Goal: Information Seeking & Learning: Check status

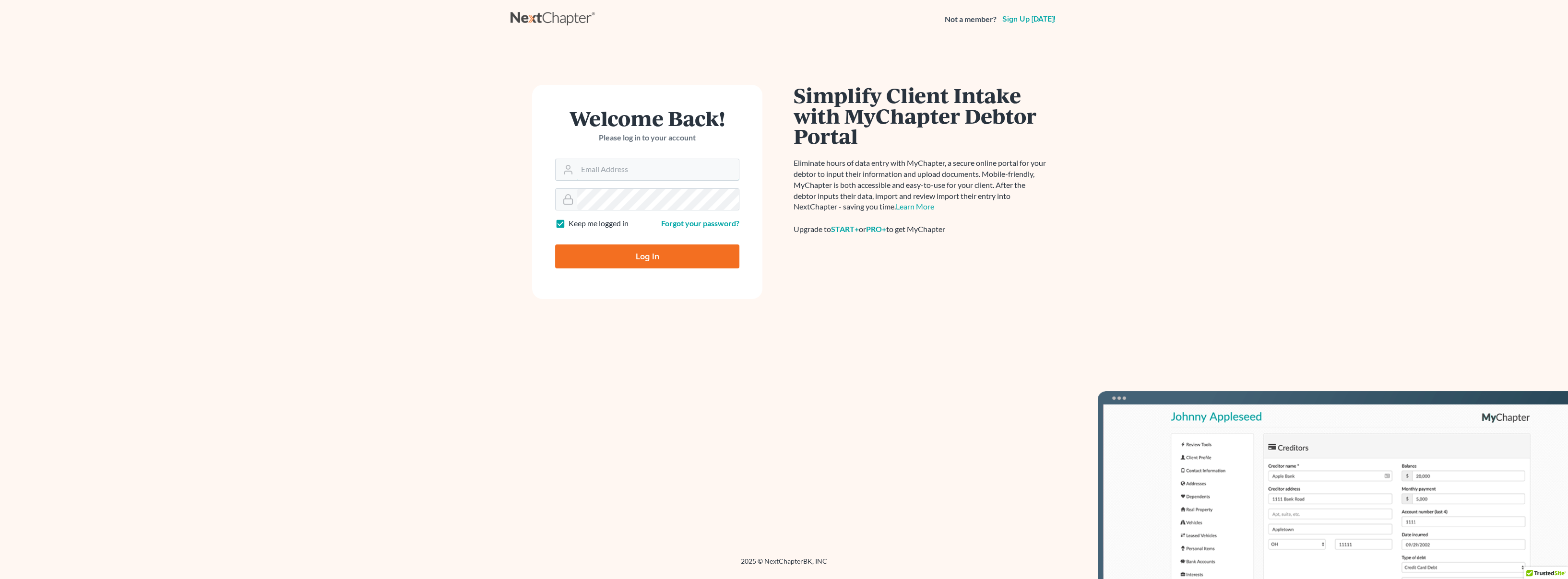
type input "[EMAIL_ADDRESS][DOMAIN_NAME]"
click at [611, 257] on input "Log In" at bounding box center [647, 256] width 184 height 24
type input "Thinking..."
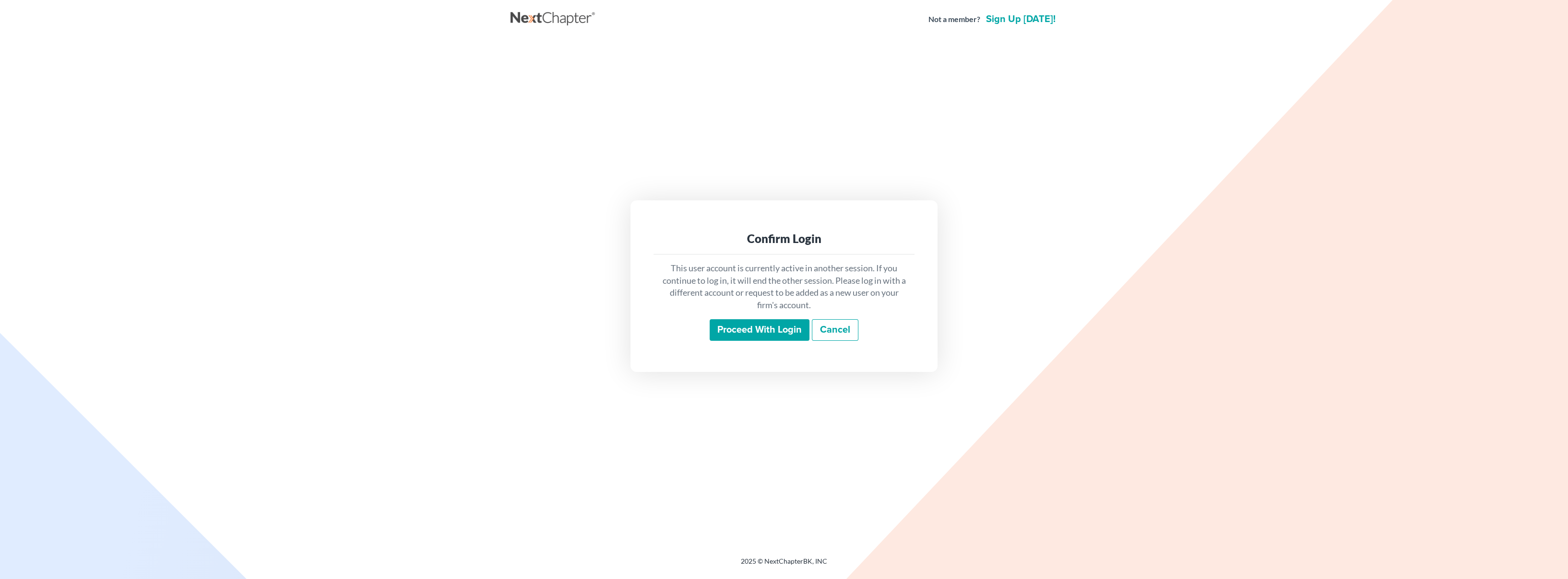
click at [774, 334] on input "Proceed with login" at bounding box center [760, 330] width 100 height 22
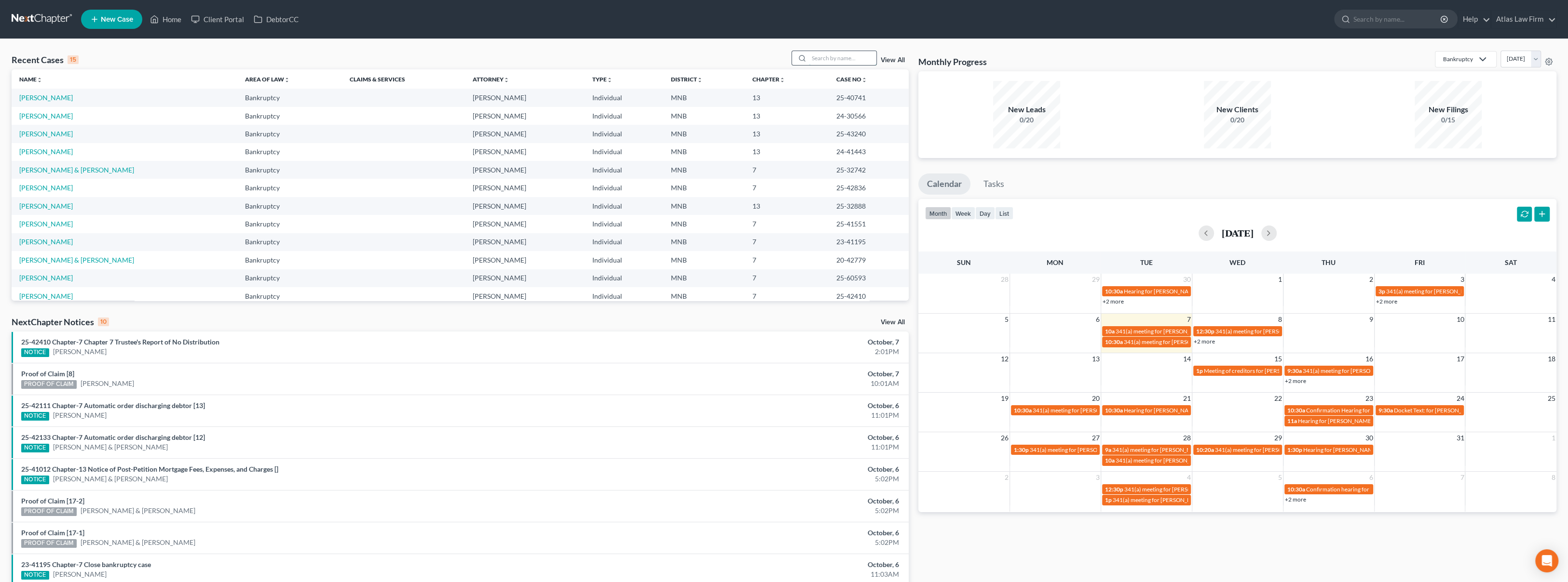
click at [823, 59] on input "search" at bounding box center [842, 58] width 67 height 14
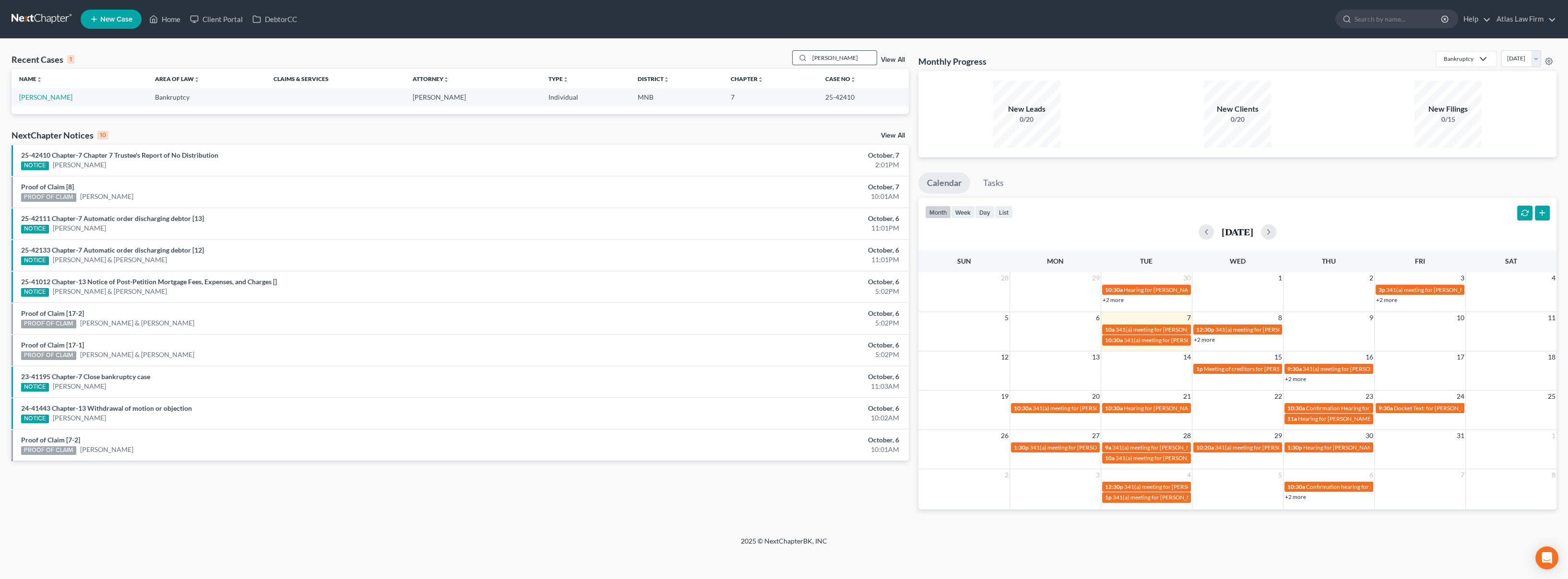
type input "smith-lee"
click at [62, 97] on link "[PERSON_NAME]" at bounding box center [46, 97] width 53 height 8
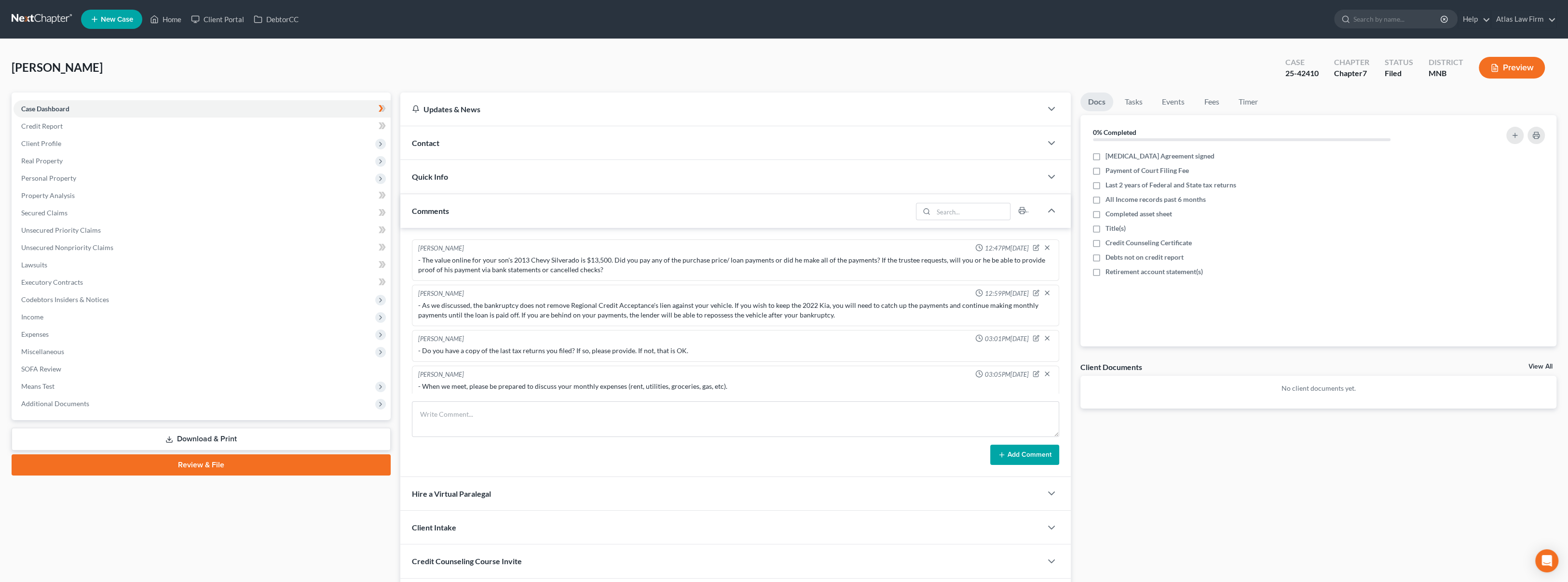
scroll to position [4, 0]
click at [108, 404] on span "Additional Documents" at bounding box center [202, 403] width 377 height 17
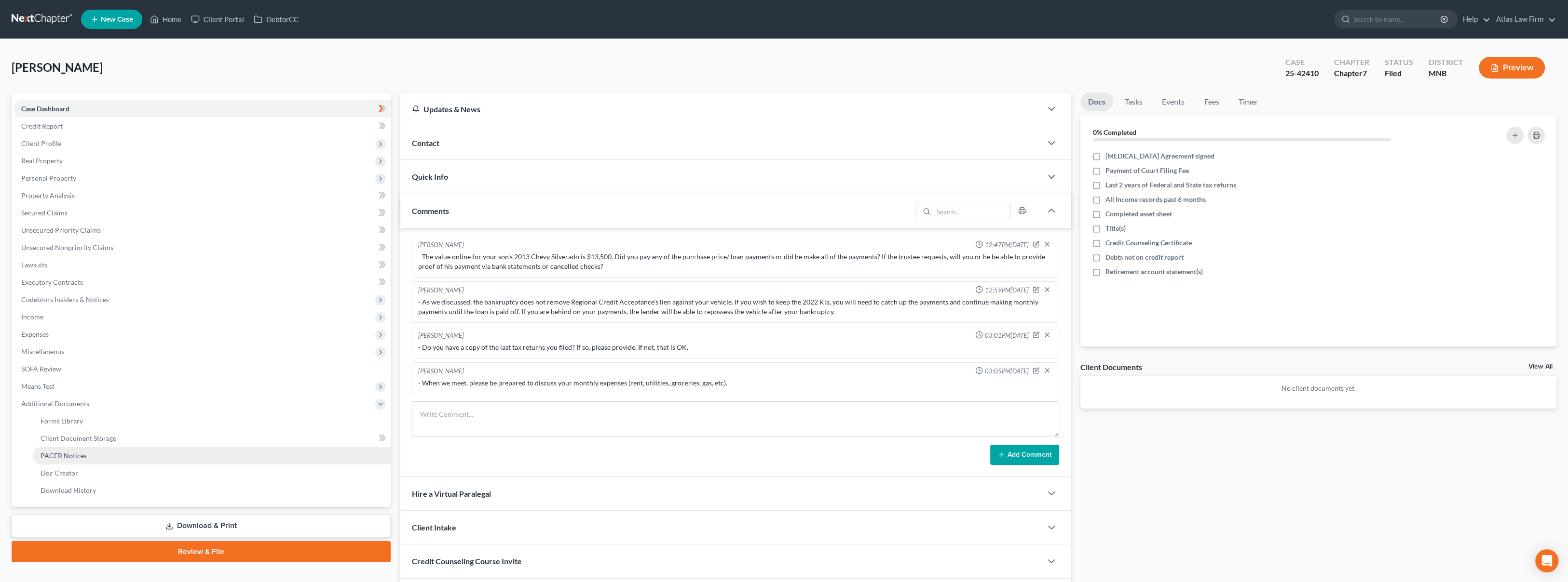
click at [113, 452] on link "PACER Notices" at bounding box center [212, 455] width 358 height 17
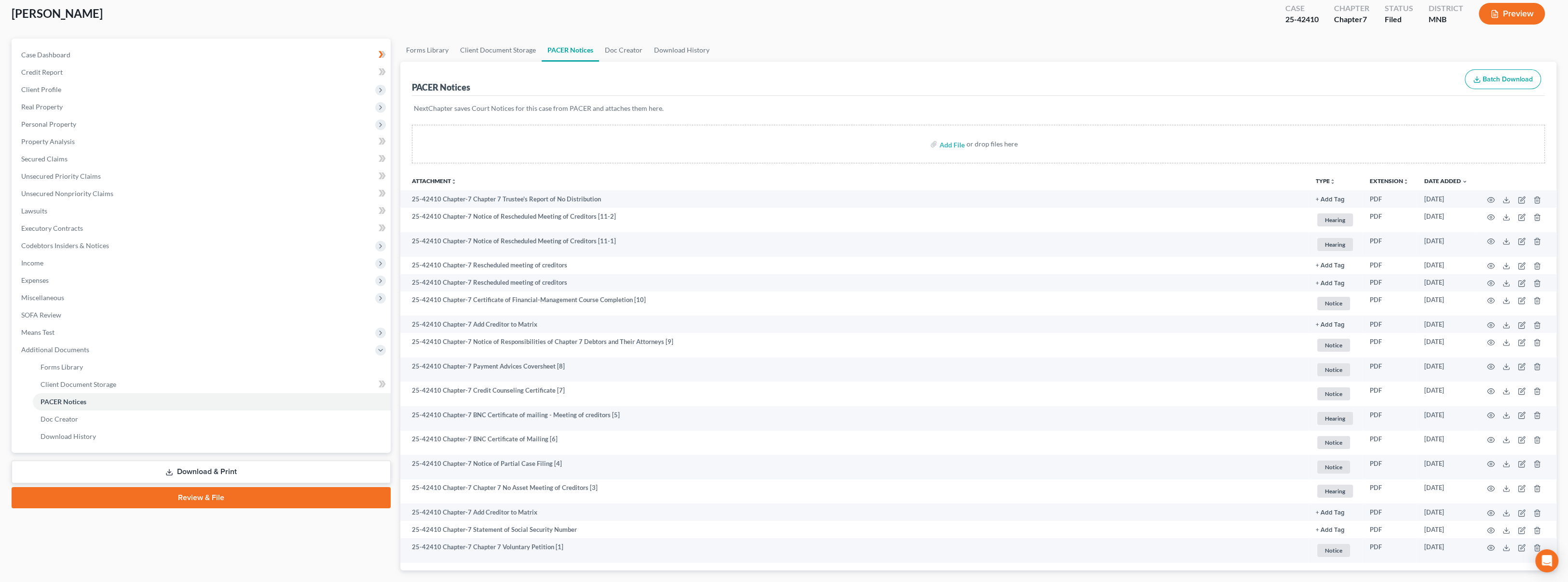
scroll to position [109, 0]
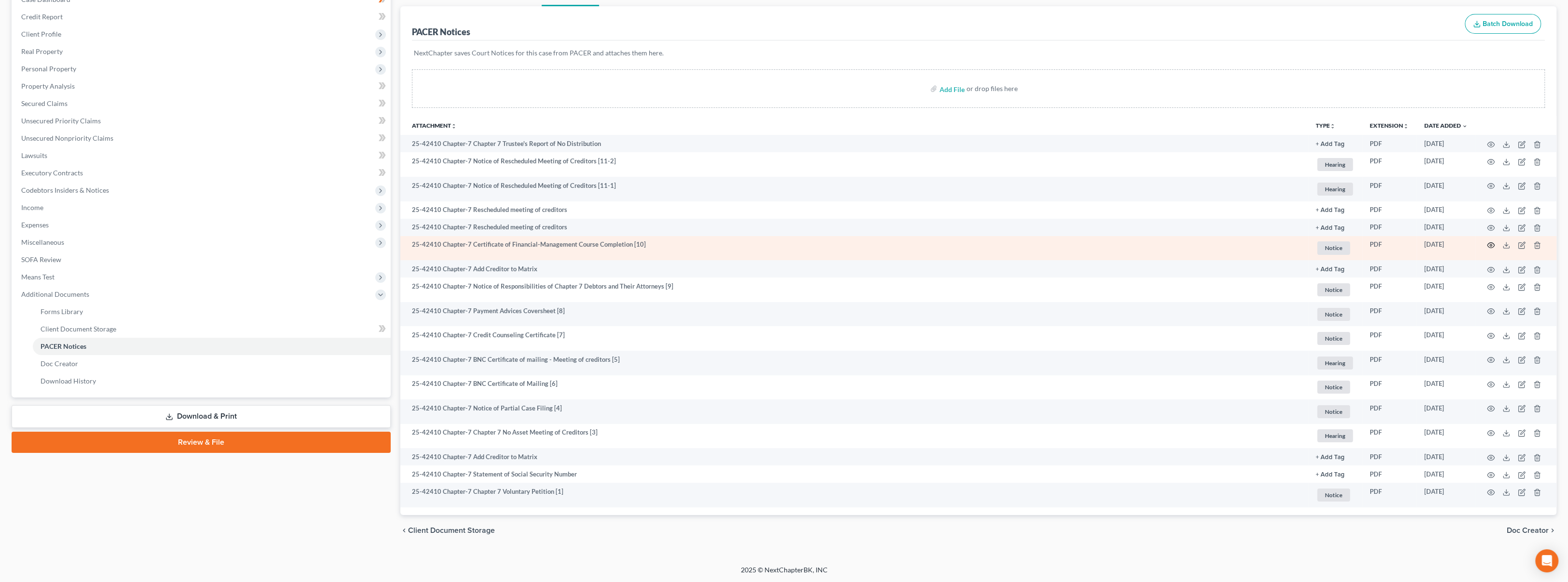
click at [1487, 245] on icon "button" at bounding box center [1491, 245] width 7 height 6
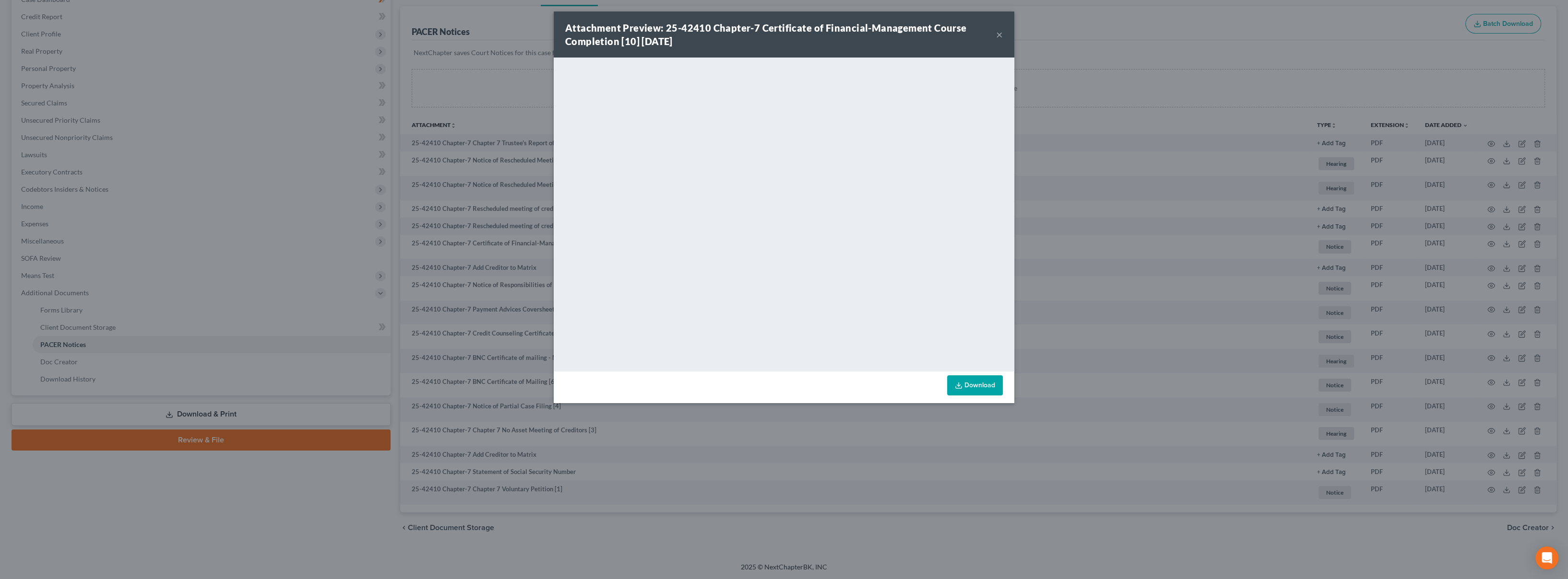
click at [1001, 38] on button "×" at bounding box center [999, 34] width 7 height 12
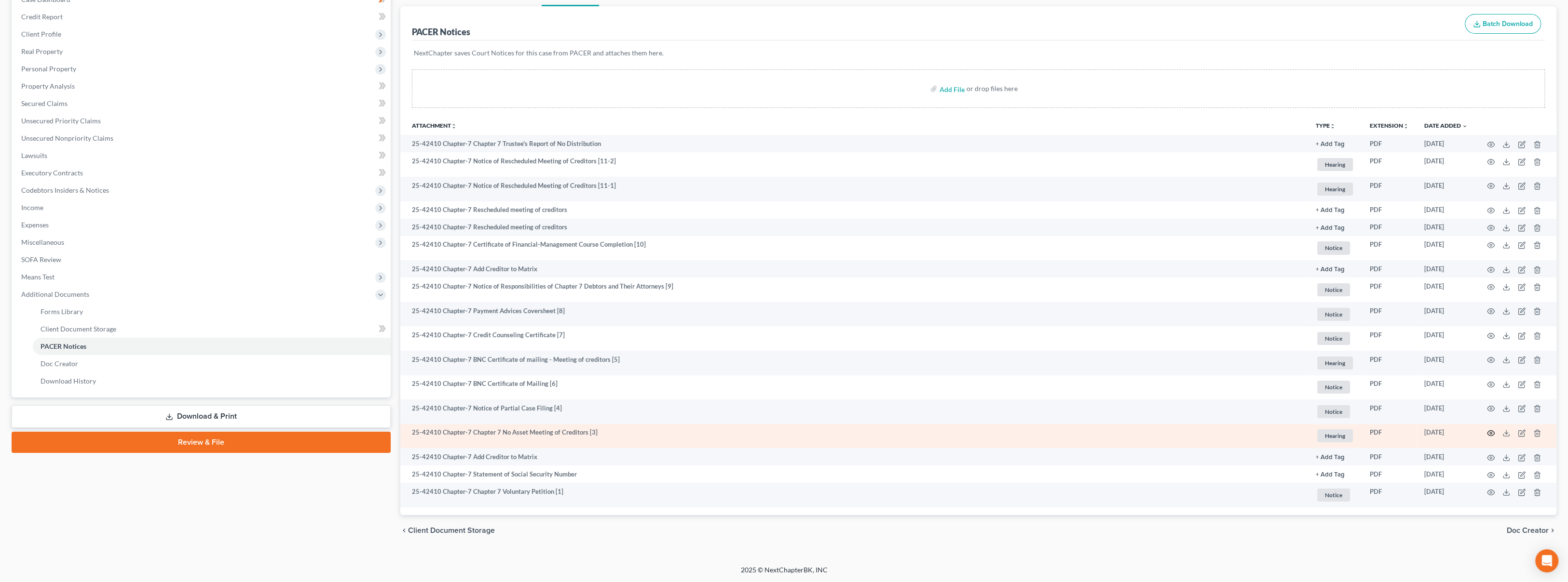
click at [1492, 432] on circle "button" at bounding box center [1490, 433] width 2 height 2
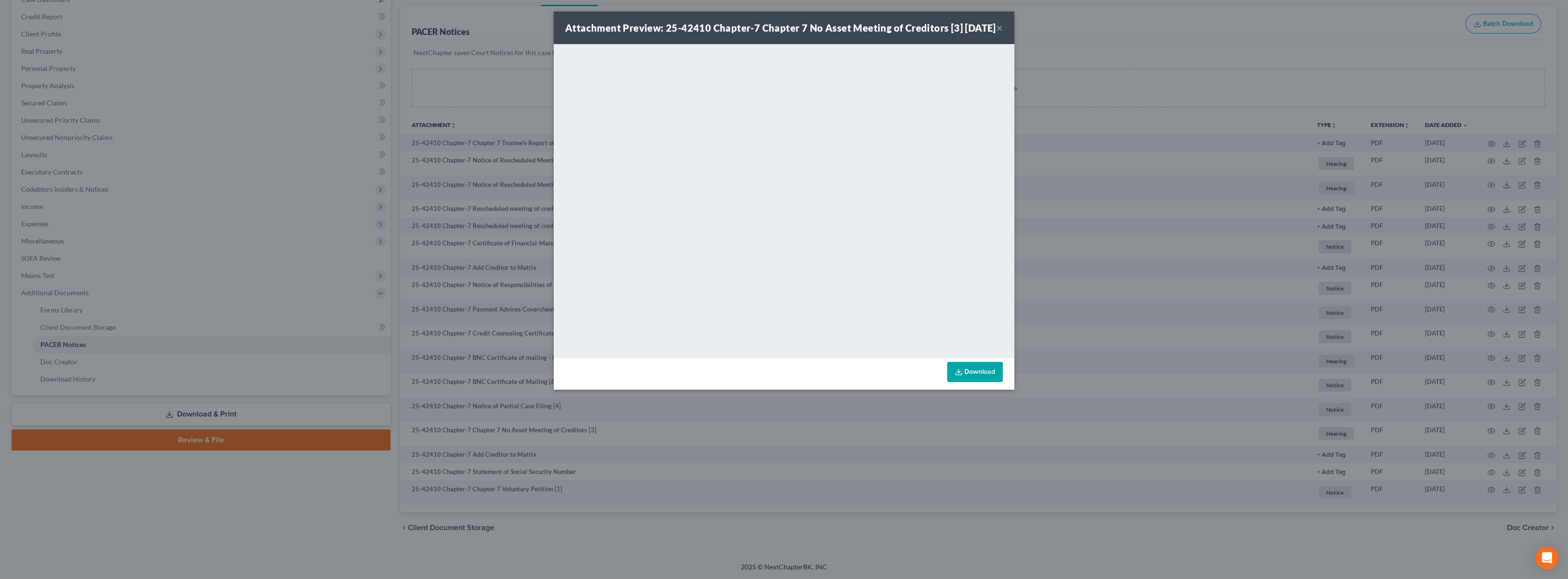
click at [997, 33] on button "×" at bounding box center [999, 27] width 7 height 12
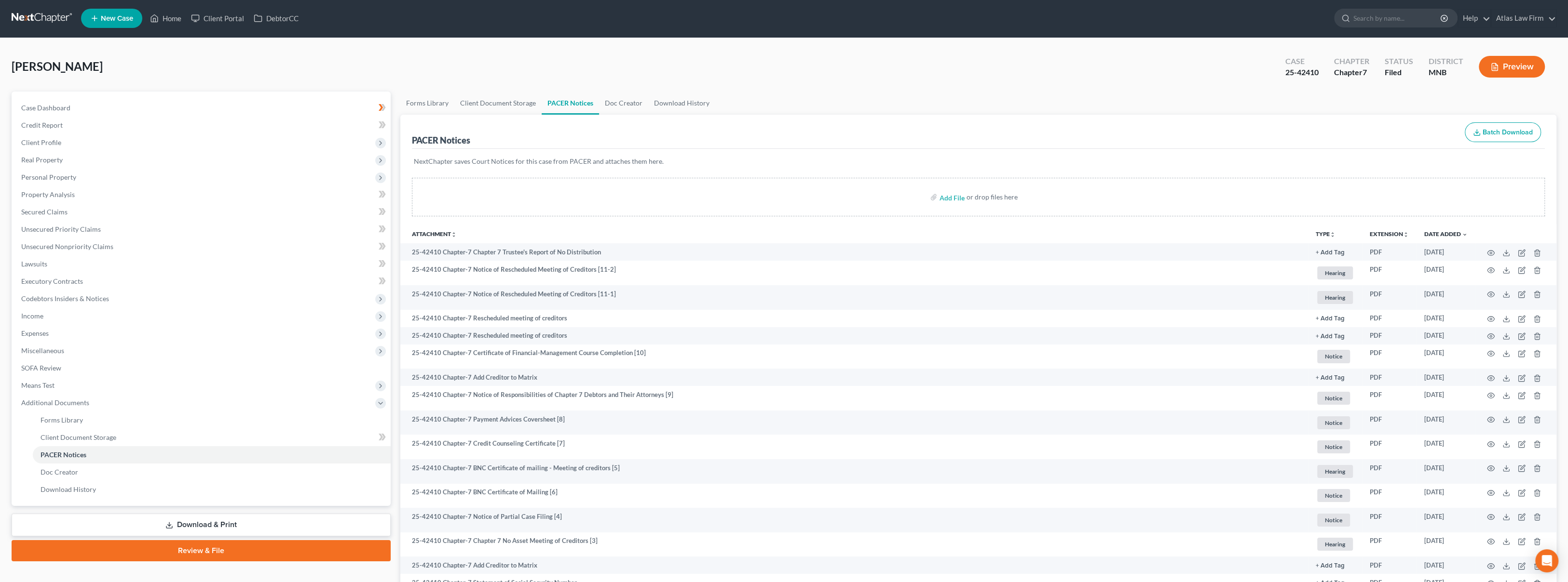
scroll to position [0, 0]
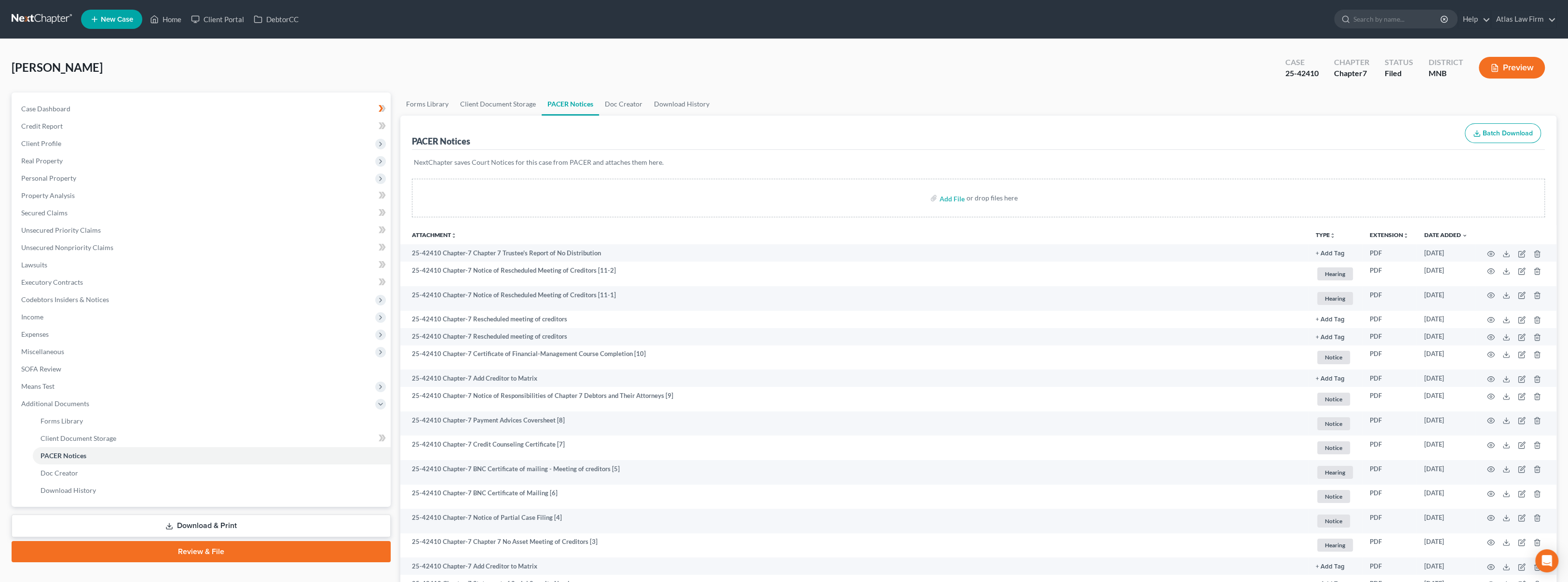
click at [29, 17] on link at bounding box center [42, 19] width 62 height 17
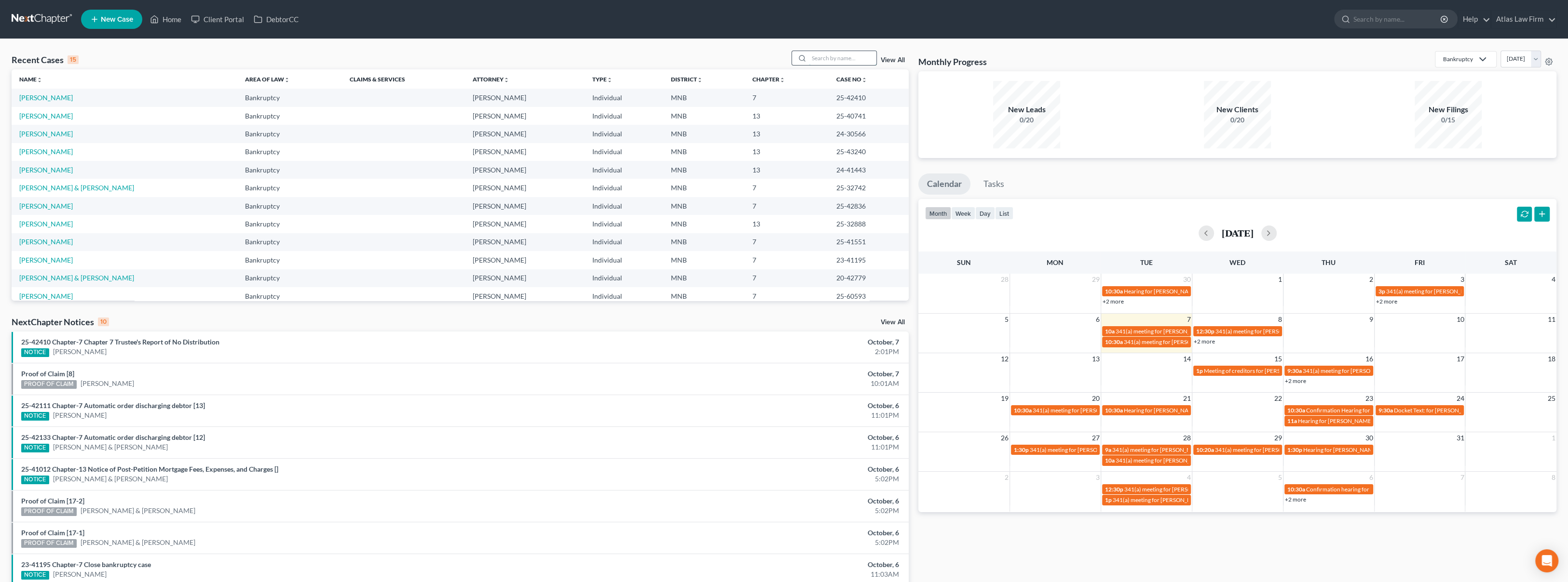
click at [860, 60] on input "search" at bounding box center [842, 58] width 67 height 14
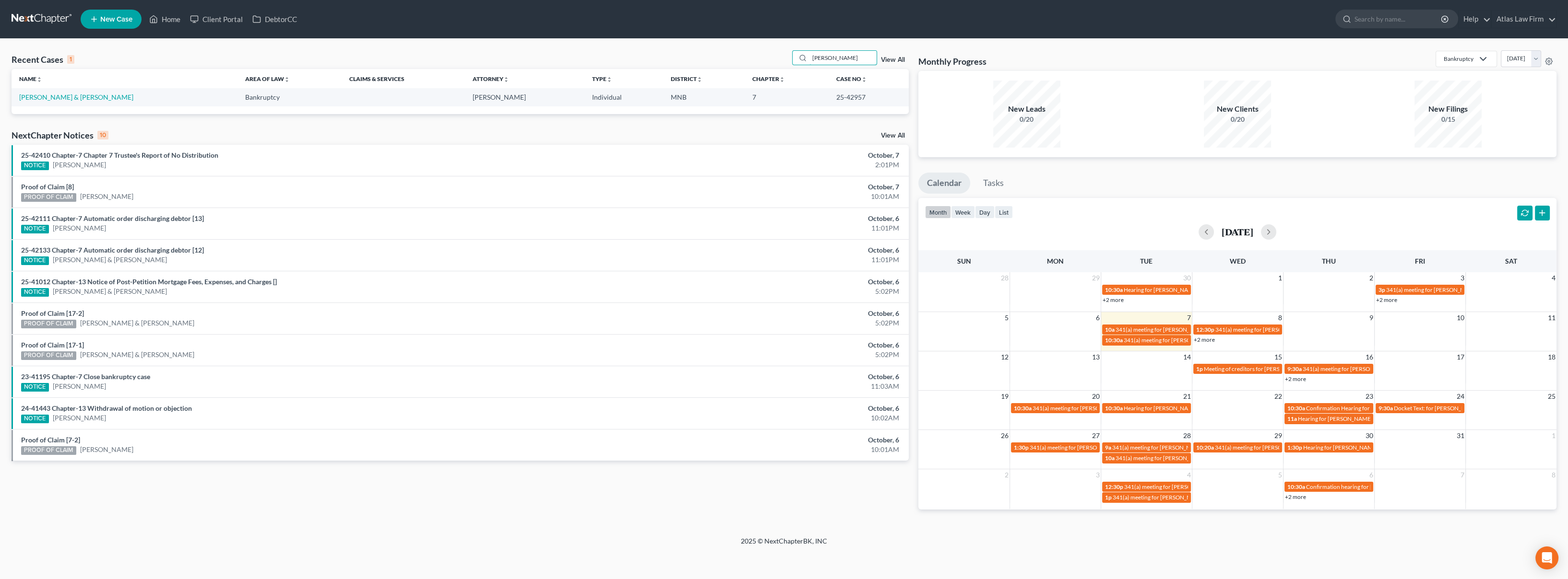
type input "[PERSON_NAME]"
click at [76, 101] on td "[PERSON_NAME] & [PERSON_NAME]" at bounding box center [124, 97] width 226 height 18
click at [75, 99] on link "[PERSON_NAME] & [PERSON_NAME]" at bounding box center [77, 97] width 114 height 8
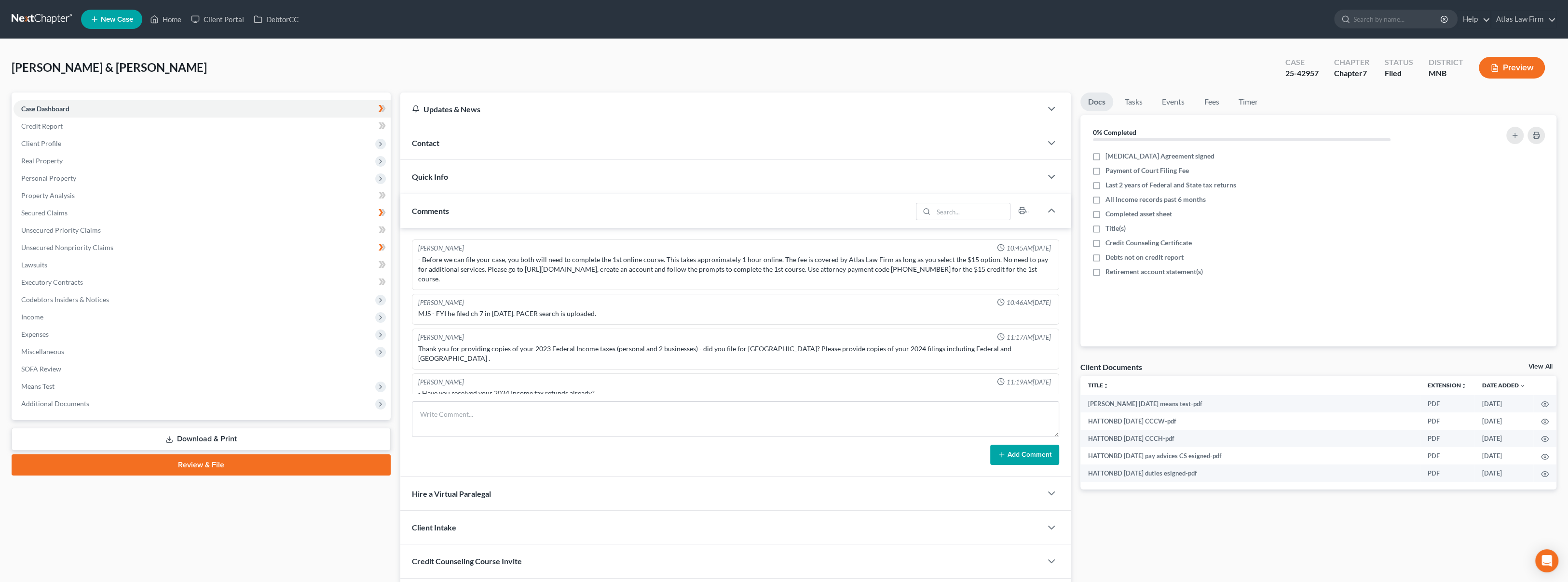
scroll to position [714, 0]
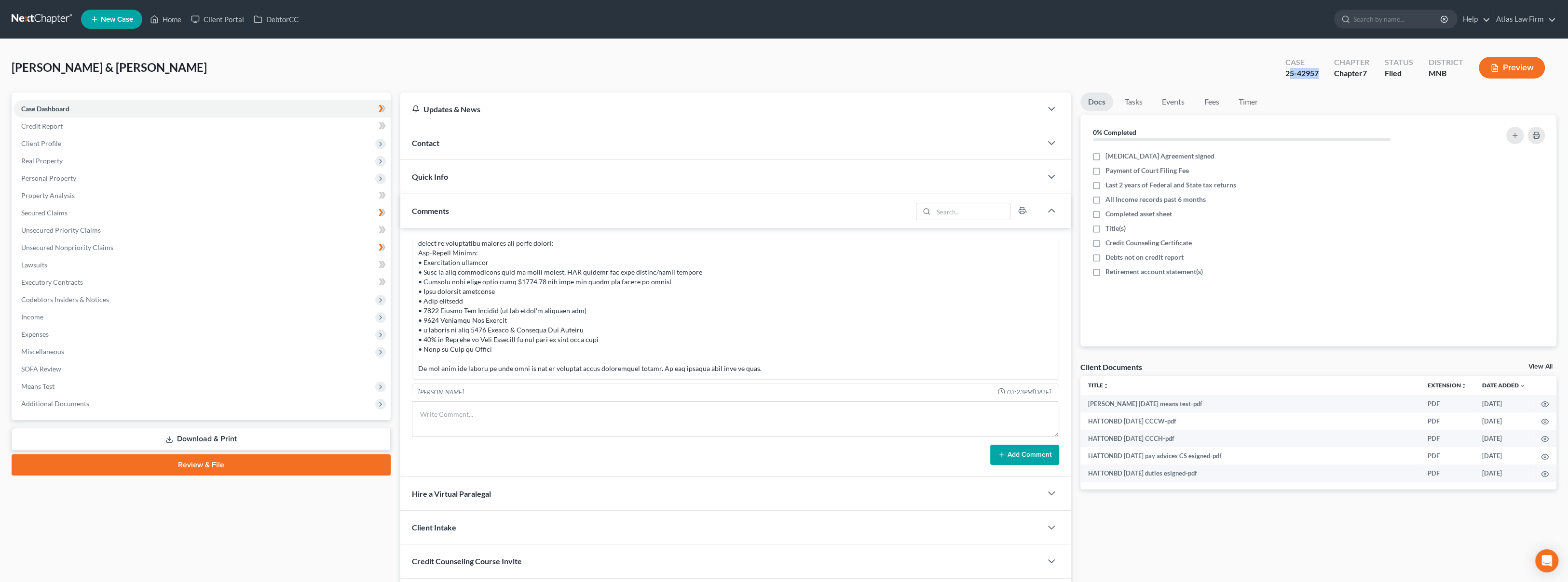
drag, startPoint x: 1325, startPoint y: 77, endPoint x: 1290, endPoint y: 81, distance: 35.2
click at [1290, 81] on div "Case 25-42957" at bounding box center [1302, 68] width 49 height 29
click at [1206, 56] on div "[PERSON_NAME] & [PERSON_NAME] Upgraded Case 25-42957 Chapter Chapter 7 Status F…" at bounding box center [784, 72] width 1545 height 42
drag, startPoint x: 1321, startPoint y: 73, endPoint x: 1284, endPoint y: 74, distance: 37.0
click at [1284, 74] on div "Case 25-42957" at bounding box center [1302, 68] width 49 height 29
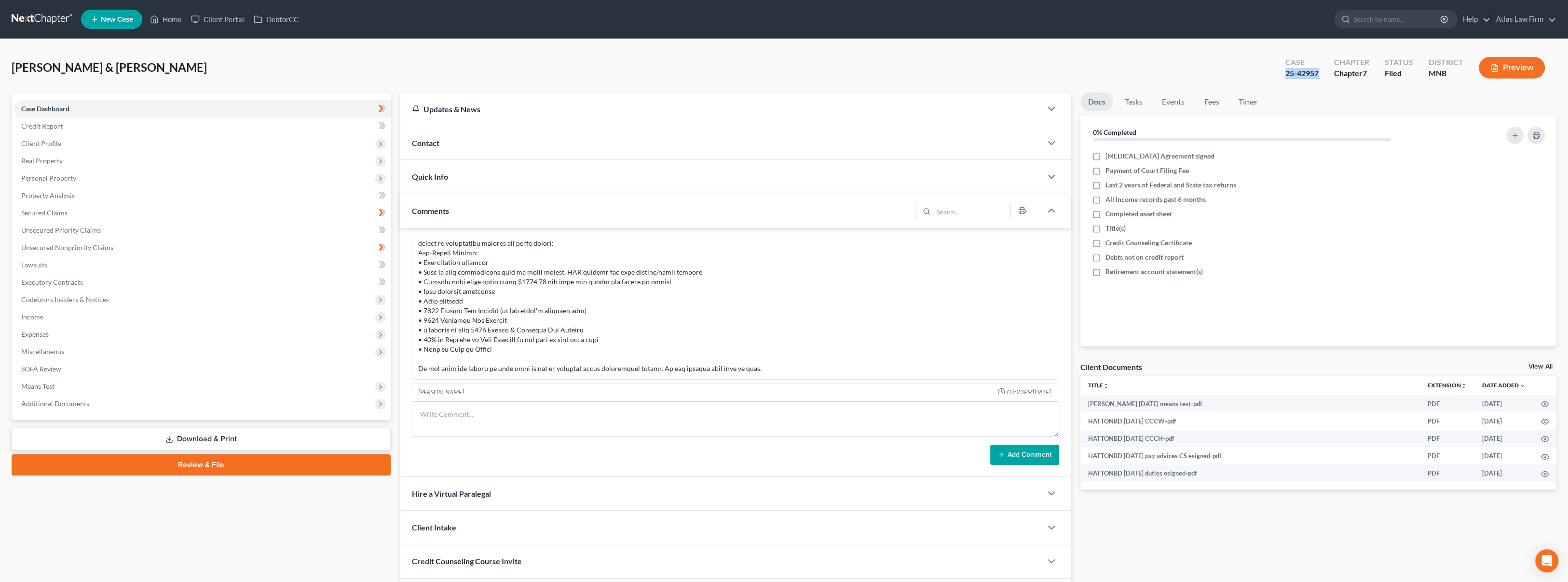
copy div "25-42957"
drag, startPoint x: 524, startPoint y: 67, endPoint x: 409, endPoint y: 149, distance: 141.2
click at [518, 67] on div "[PERSON_NAME] & [PERSON_NAME] Upgraded Case 25-42957 Chapter Chapter 7 Status F…" at bounding box center [784, 72] width 1545 height 42
click at [226, 399] on span "Additional Documents" at bounding box center [202, 403] width 377 height 17
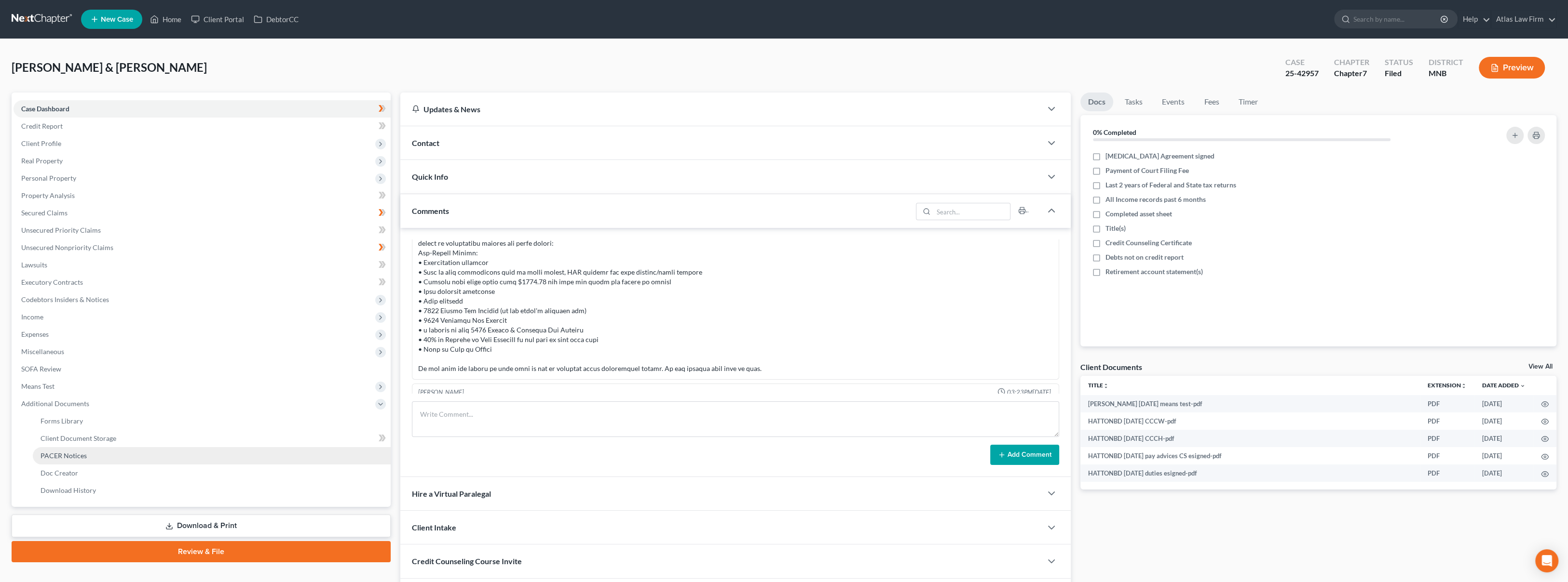
click at [206, 460] on link "PACER Notices" at bounding box center [212, 455] width 358 height 17
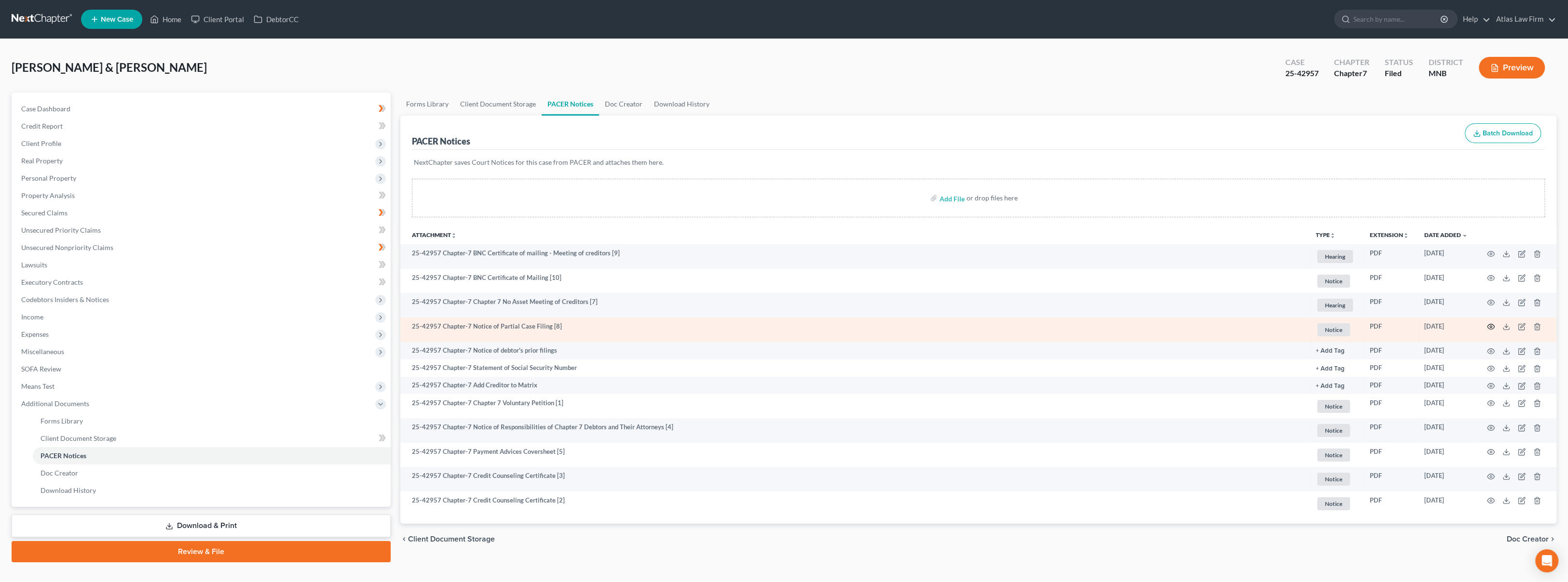
click at [1490, 325] on icon "button" at bounding box center [1490, 326] width 8 height 8
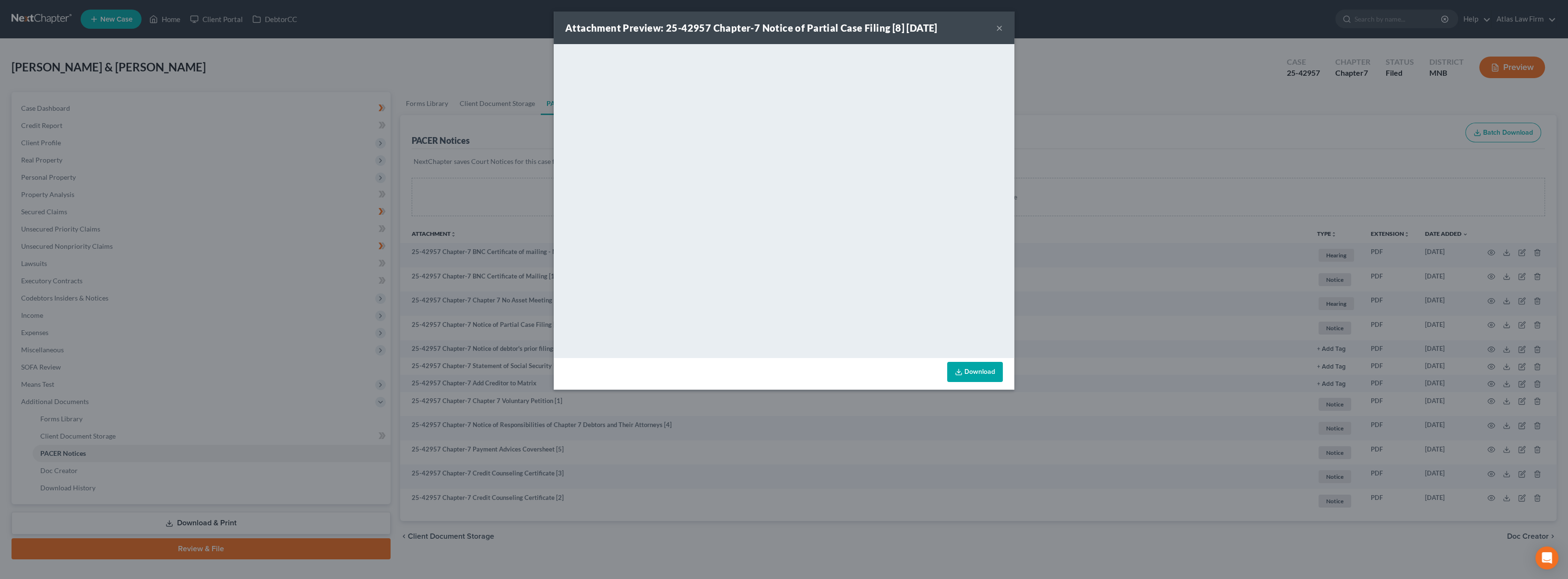
click at [1164, 83] on div "Attachment Preview: 25-42957 Chapter-7 Notice of Partial Case Filing [8] [DATE]…" at bounding box center [784, 290] width 1568 height 579
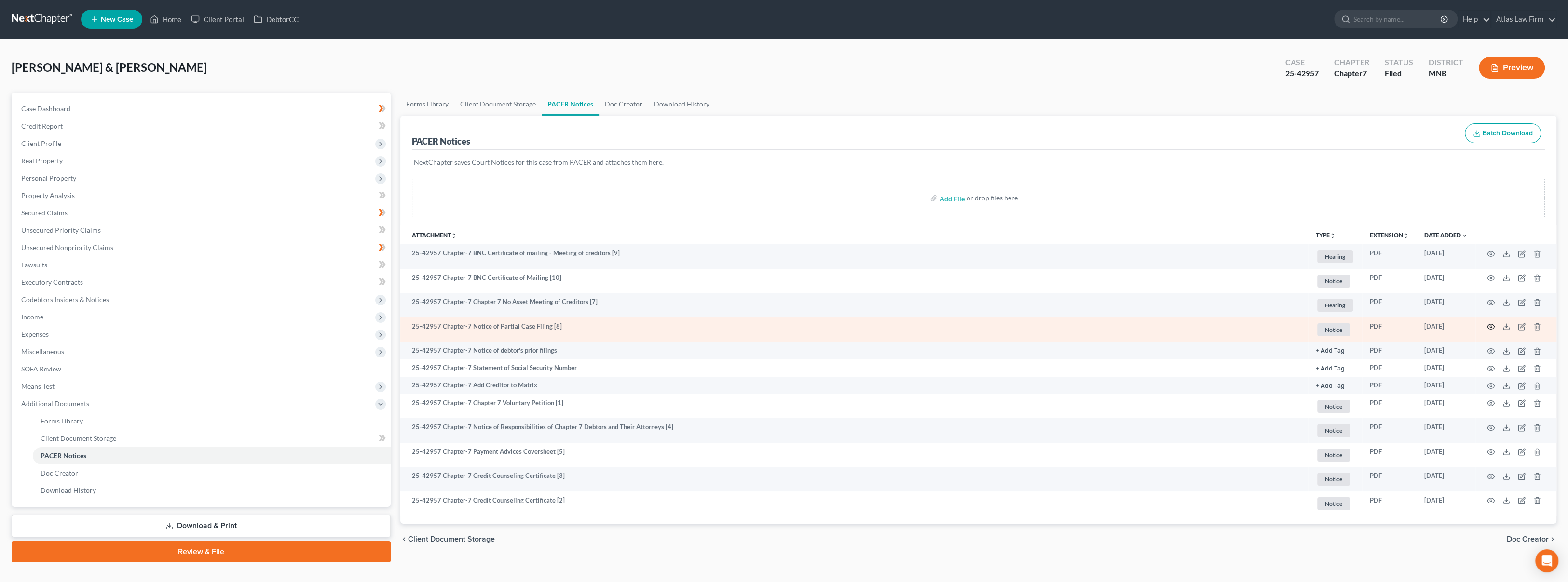
click at [1487, 324] on icon "button" at bounding box center [1490, 326] width 8 height 8
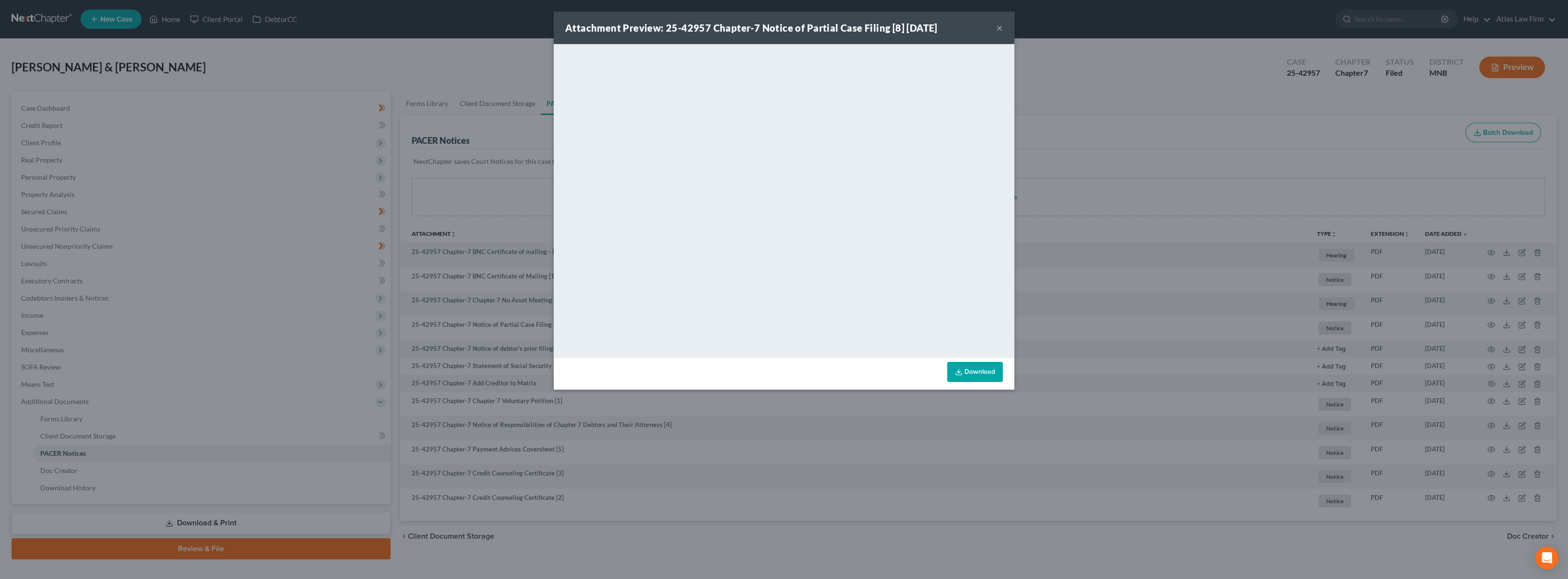
click at [1001, 25] on button "×" at bounding box center [999, 27] width 7 height 12
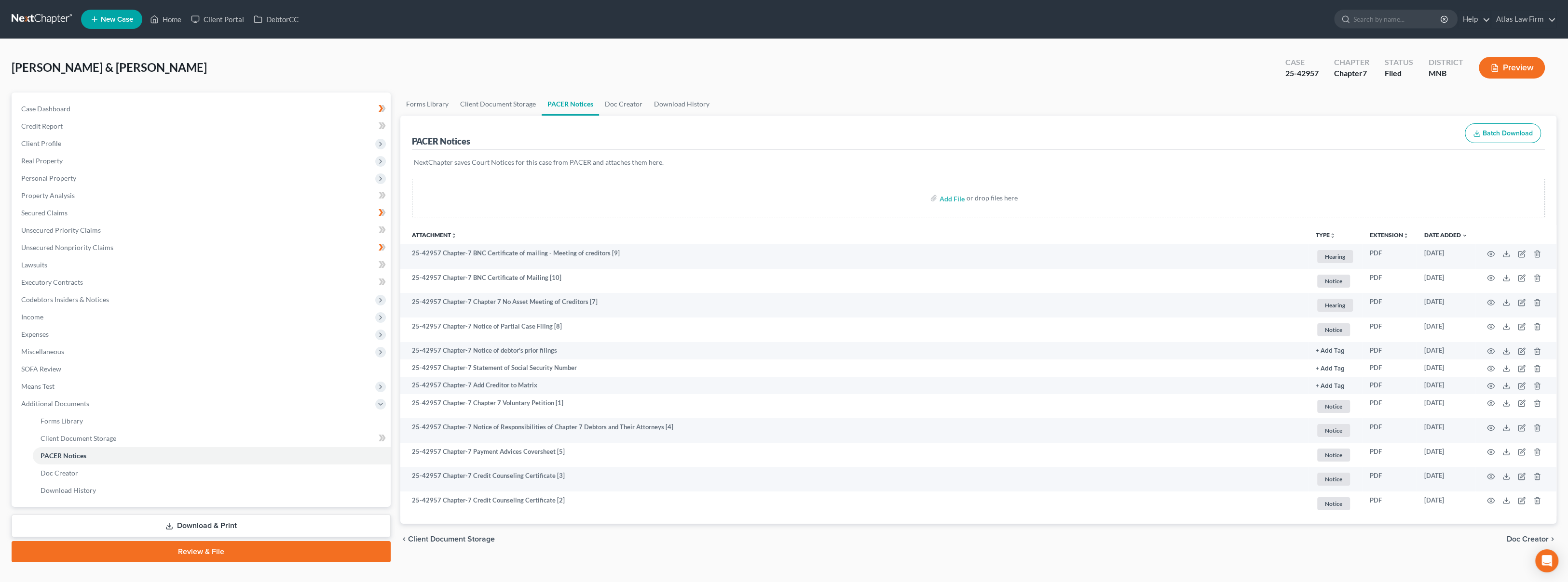
click at [1315, 76] on div "25-42957" at bounding box center [1302, 73] width 33 height 11
drag, startPoint x: 1318, startPoint y: 72, endPoint x: 1275, endPoint y: 78, distance: 43.4
click at [1275, 78] on div "Case 25-42957 Chapter Chapter 7 Status Filed District [GEOGRAPHIC_DATA] Preview" at bounding box center [1415, 68] width 283 height 34
copy div "25-42957"
drag, startPoint x: 642, startPoint y: 51, endPoint x: 636, endPoint y: 53, distance: 6.3
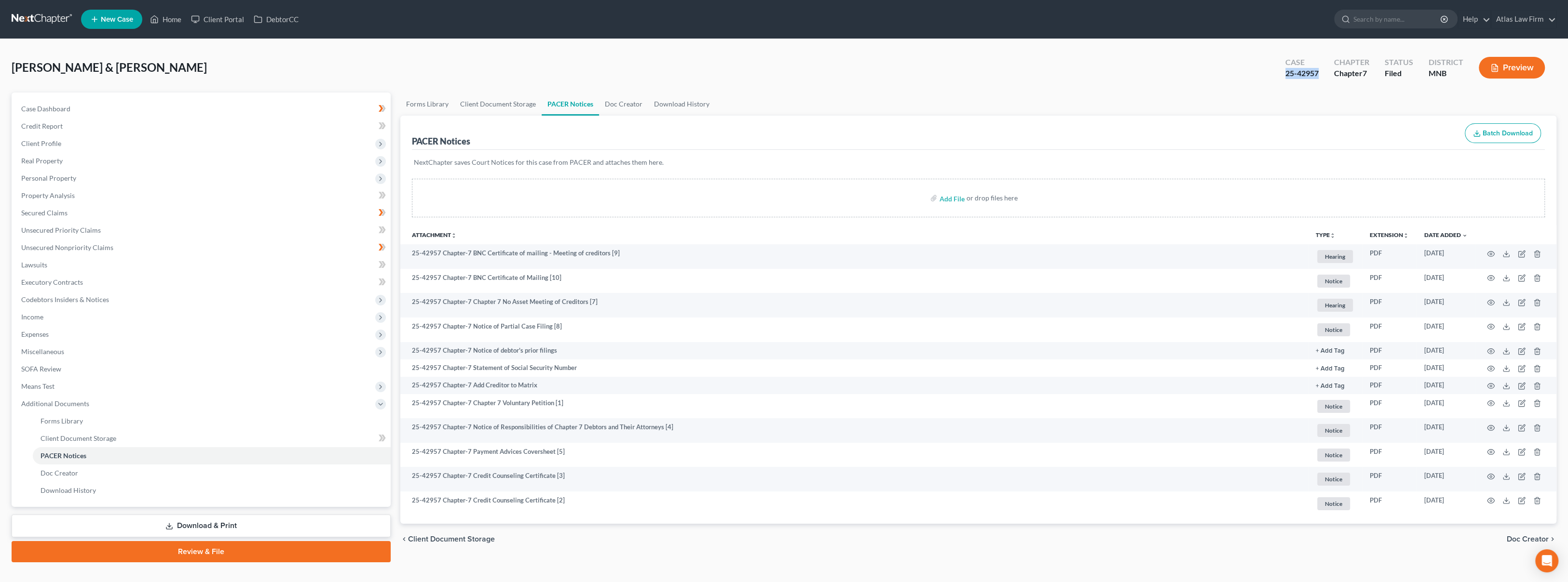
click at [642, 51] on div "[PERSON_NAME] & [PERSON_NAME] Upgraded Case 25-42957 Chapter Chapter 7 Status F…" at bounding box center [784, 72] width 1545 height 42
click at [1499, 64] on button "Preview" at bounding box center [1512, 67] width 66 height 21
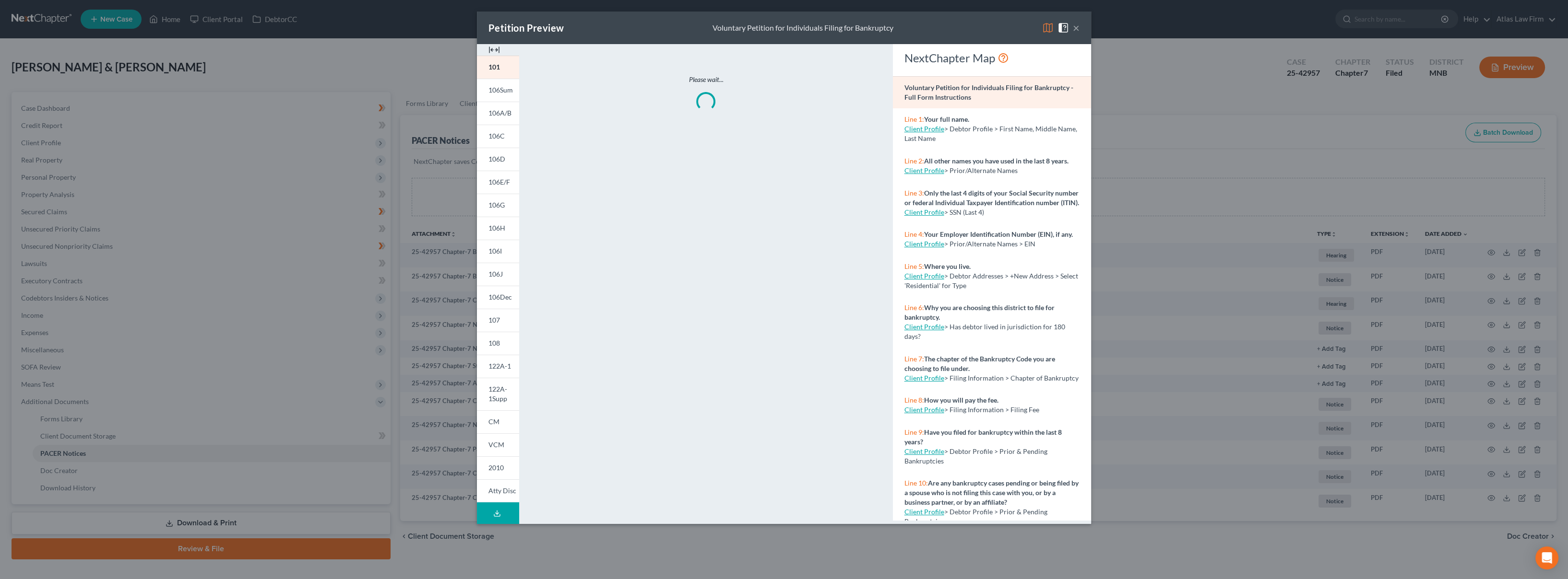
click at [1046, 24] on img at bounding box center [1048, 27] width 12 height 12
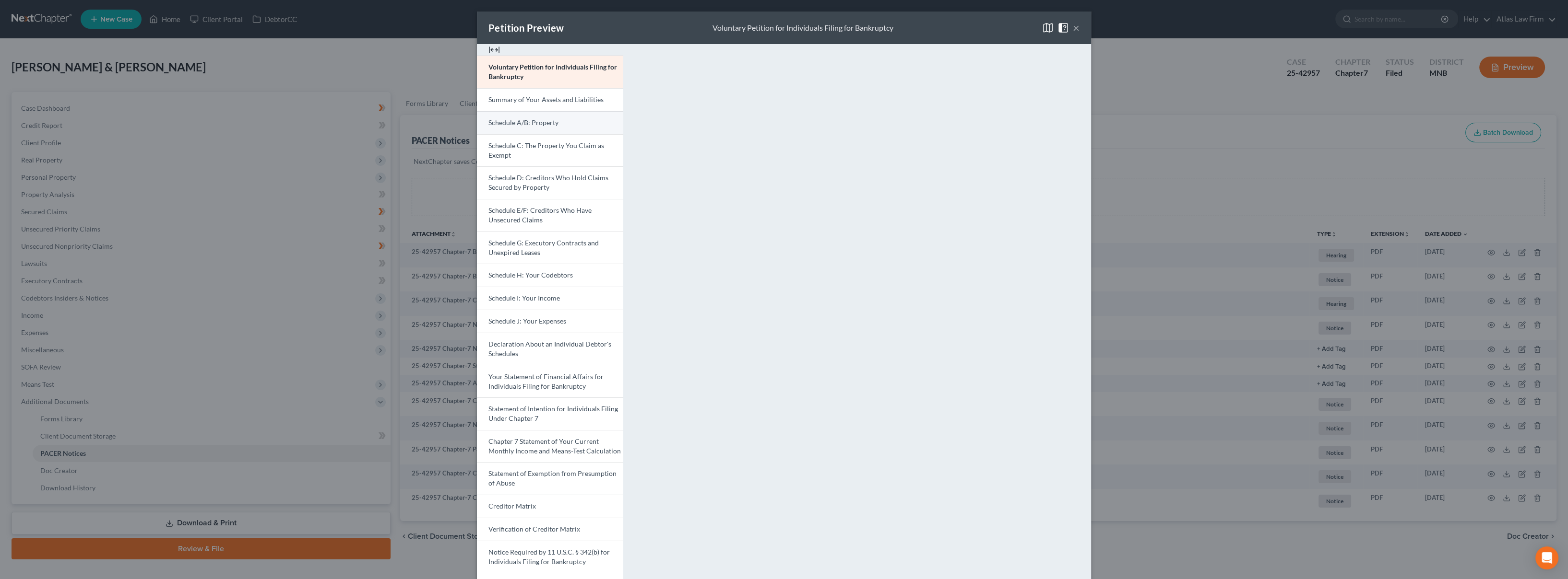
click at [525, 129] on link "Schedule A/B: Property" at bounding box center [550, 123] width 146 height 23
click at [556, 411] on span "Statement of Intention for Individuals Filing Under Chapter 7" at bounding box center [553, 413] width 130 height 18
click at [1073, 27] on button "×" at bounding box center [1076, 27] width 7 height 12
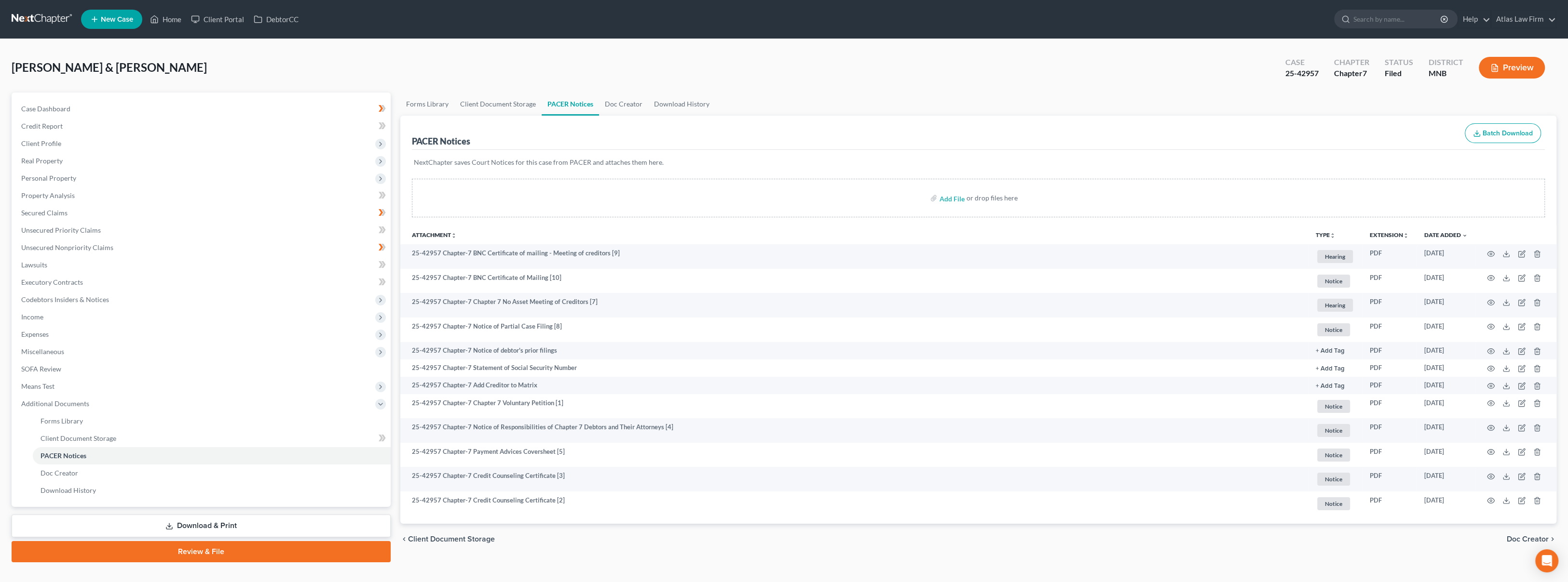
click at [614, 59] on div "[PERSON_NAME] & [PERSON_NAME] Upgraded Case 25-42957 Chapter Chapter 7 Status F…" at bounding box center [784, 72] width 1545 height 42
